Goal: Information Seeking & Learning: Learn about a topic

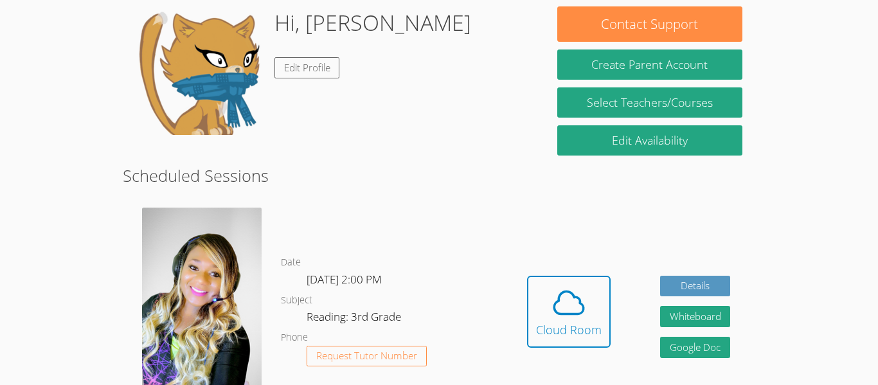
scroll to position [202, 0]
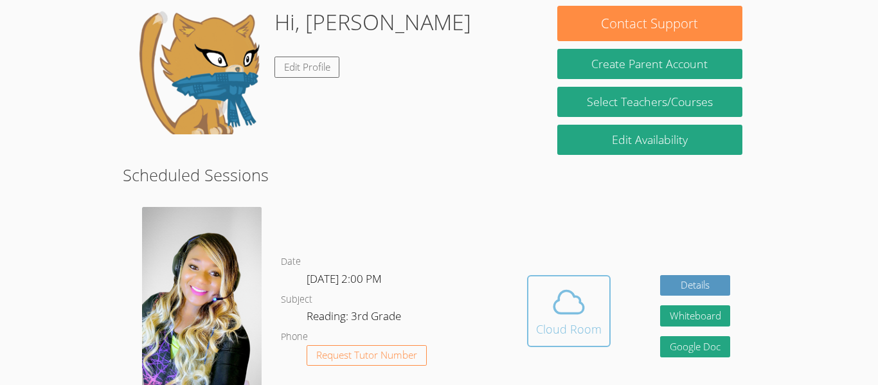
click at [567, 305] on icon at bounding box center [569, 302] width 30 height 22
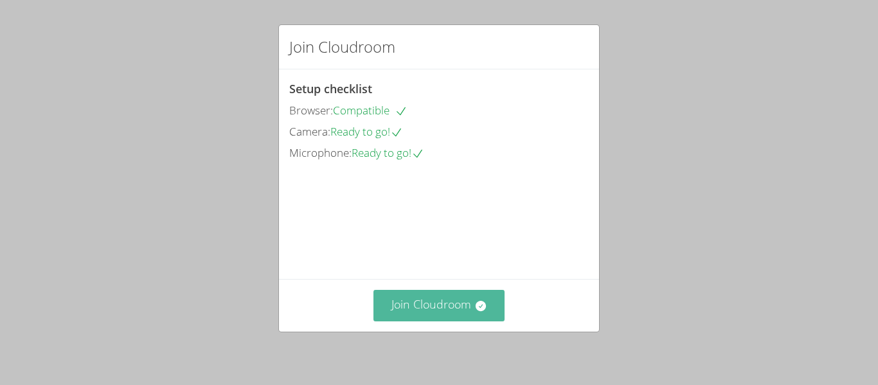
click at [448, 320] on button "Join Cloudroom" at bounding box center [439, 305] width 132 height 31
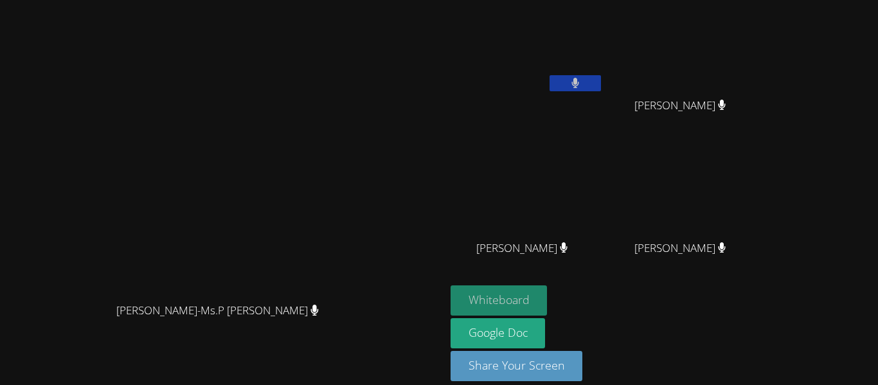
click at [548, 294] on button "Whiteboard" at bounding box center [499, 300] width 97 height 30
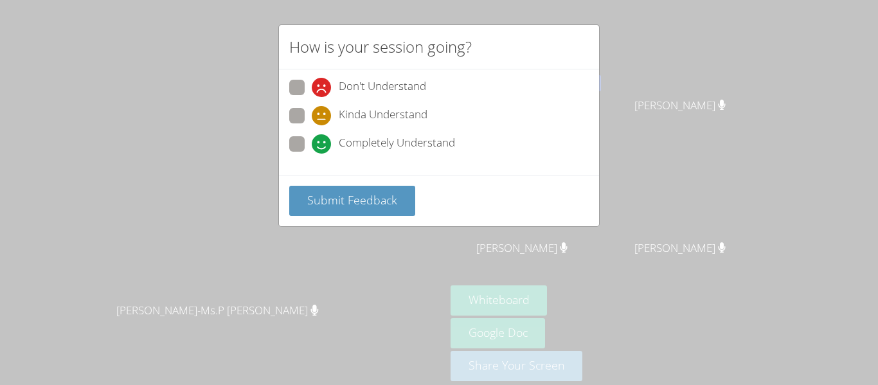
click at [337, 146] on div "Completely Understand" at bounding box center [383, 143] width 143 height 19
click at [323, 146] on input "Completely Understand" at bounding box center [317, 141] width 11 height 11
radio input "true"
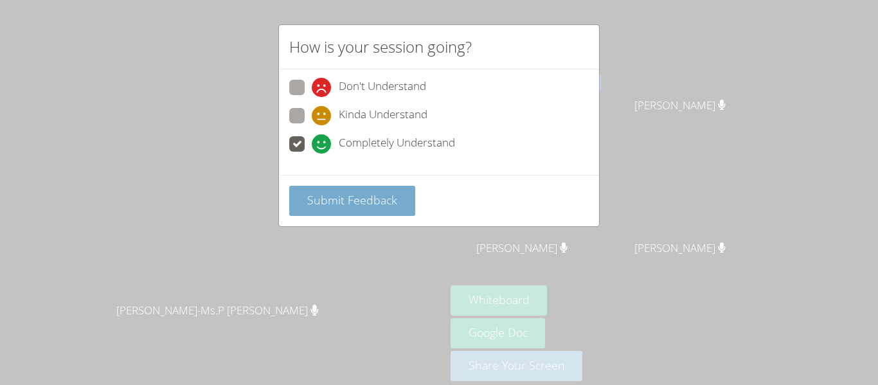
click at [337, 205] on span "Submit Feedback" at bounding box center [352, 199] width 90 height 15
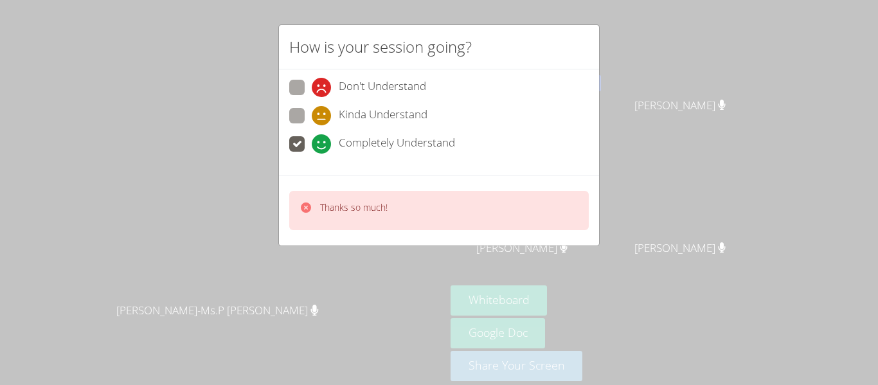
click at [343, 208] on p "Thanks so much!" at bounding box center [353, 207] width 67 height 13
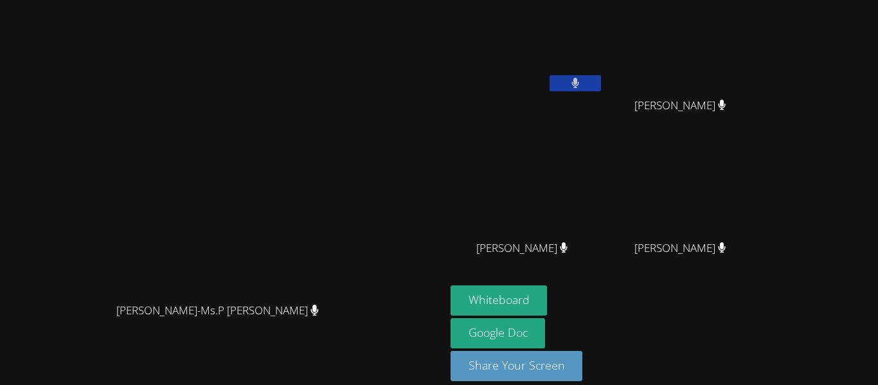
click at [319, 210] on video at bounding box center [222, 173] width 193 height 245
